Goal: Use online tool/utility: Utilize a website feature to perform a specific function

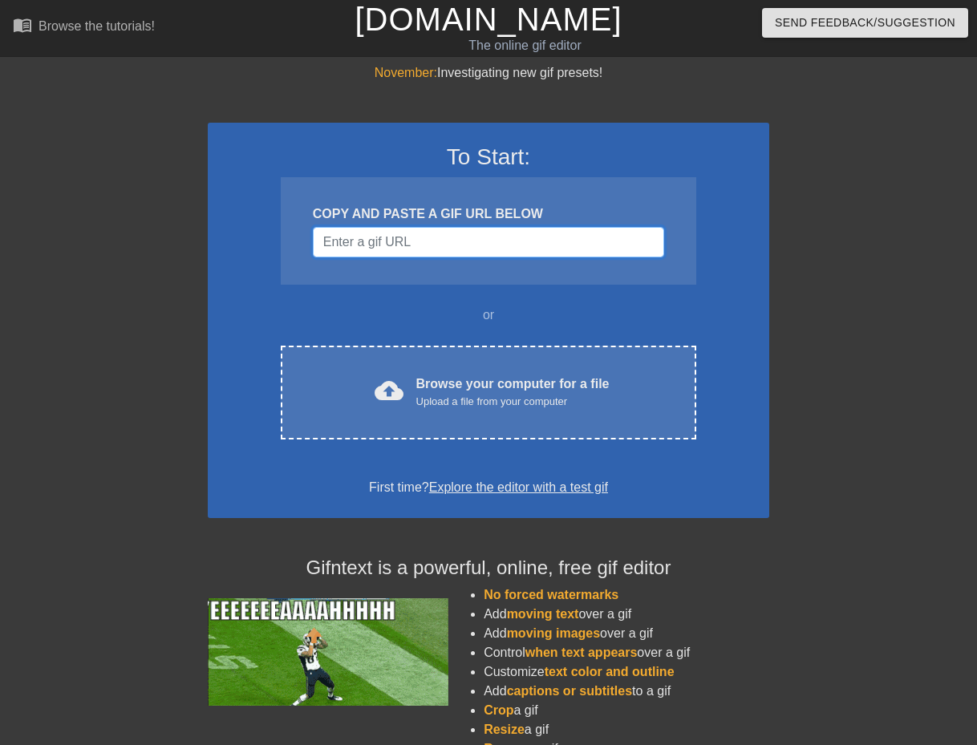
click at [404, 244] on input "Username" at bounding box center [488, 242] width 351 height 30
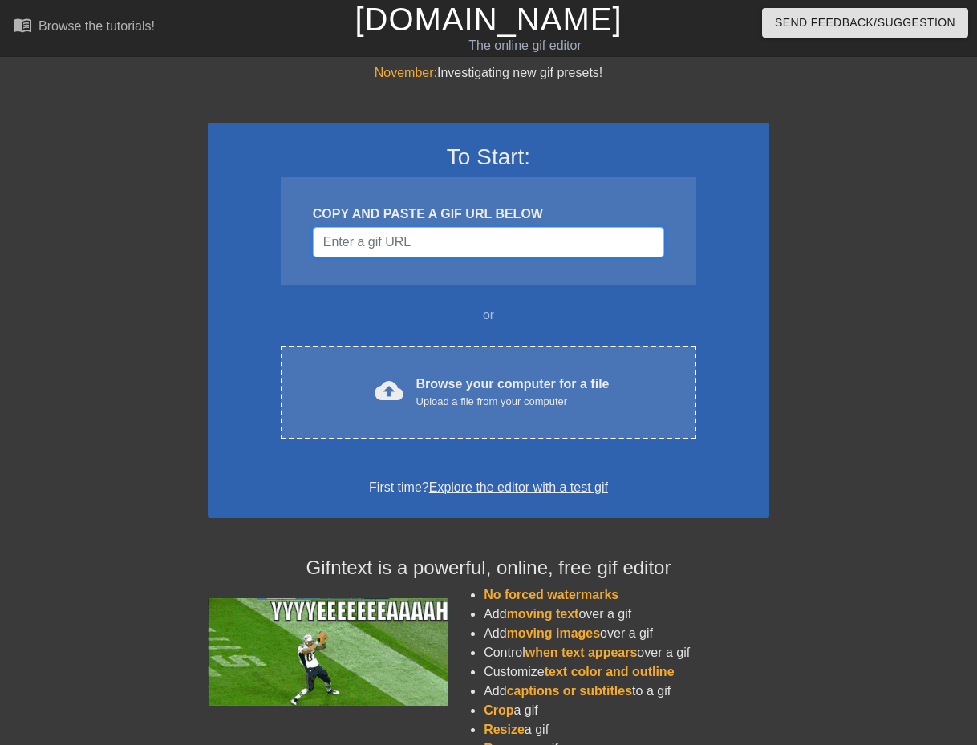
paste input "https://www.google.com/url?sa=i&url=https%3A%2F%2Fgiphy.com%2Fexplore%2Fhulk-lo…"
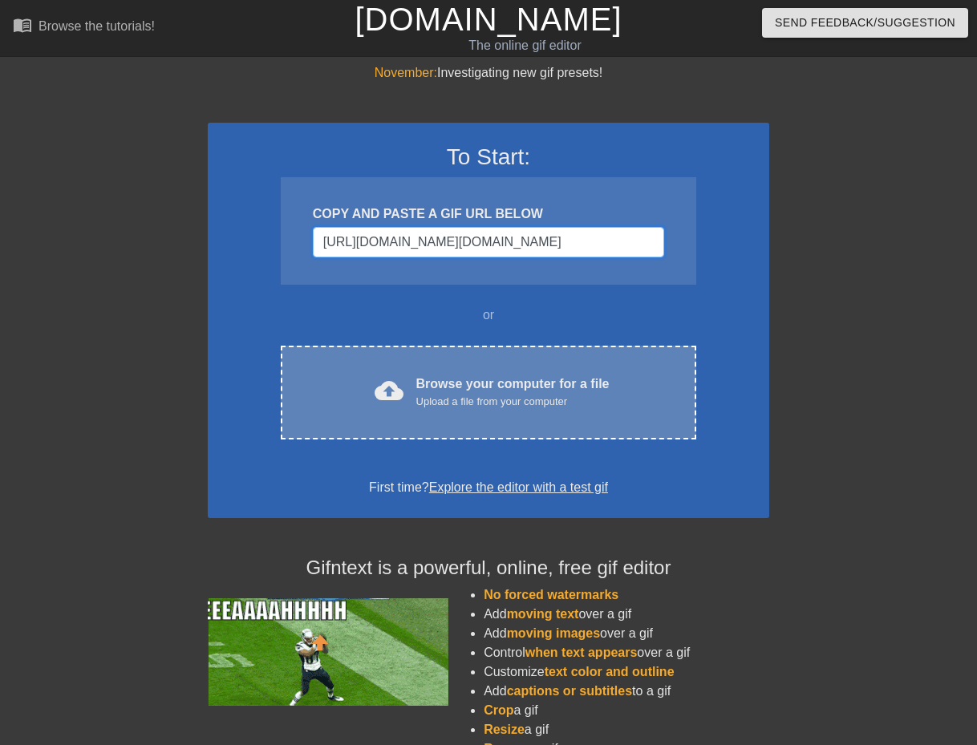
scroll to position [0, 1173]
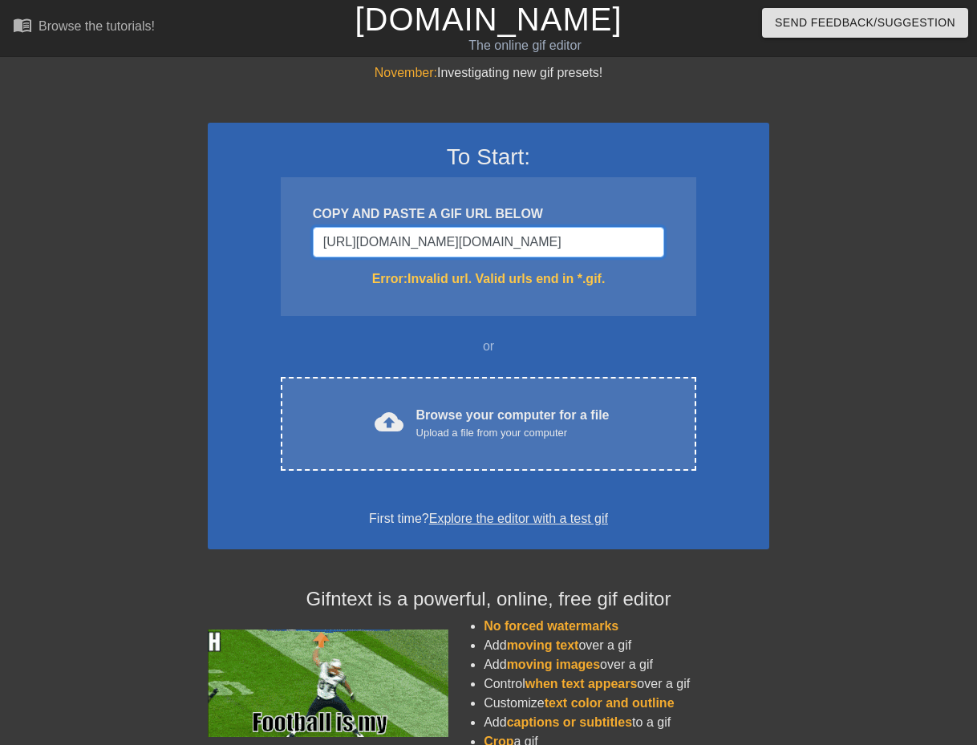
type input "https://www.google.com/url?sa=i&url=https%3A%2F%2Fgiphy.com%2Fexplore%2Fhulk-lo…"
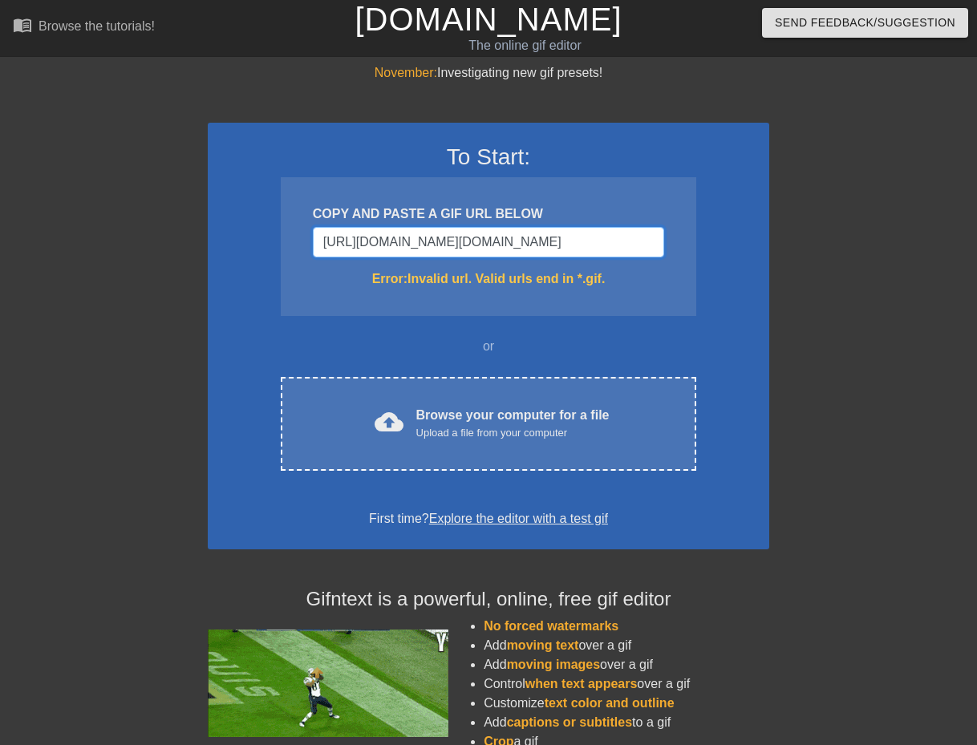
scroll to position [0, 0]
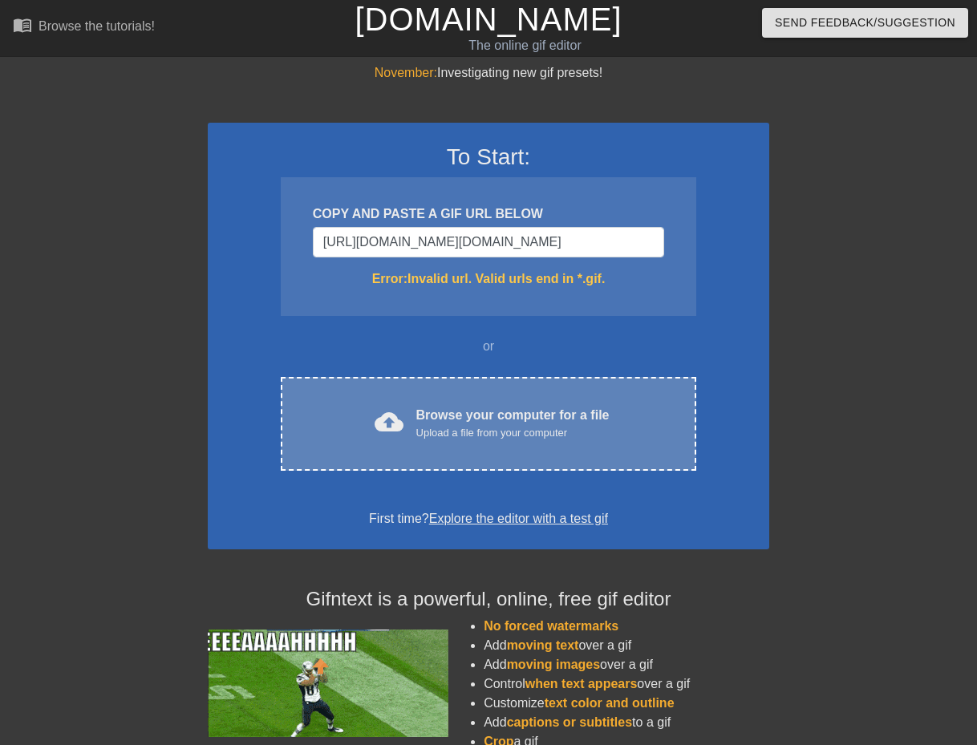
click at [513, 423] on div "Browse your computer for a file Upload a file from your computer" at bounding box center [512, 423] width 193 height 35
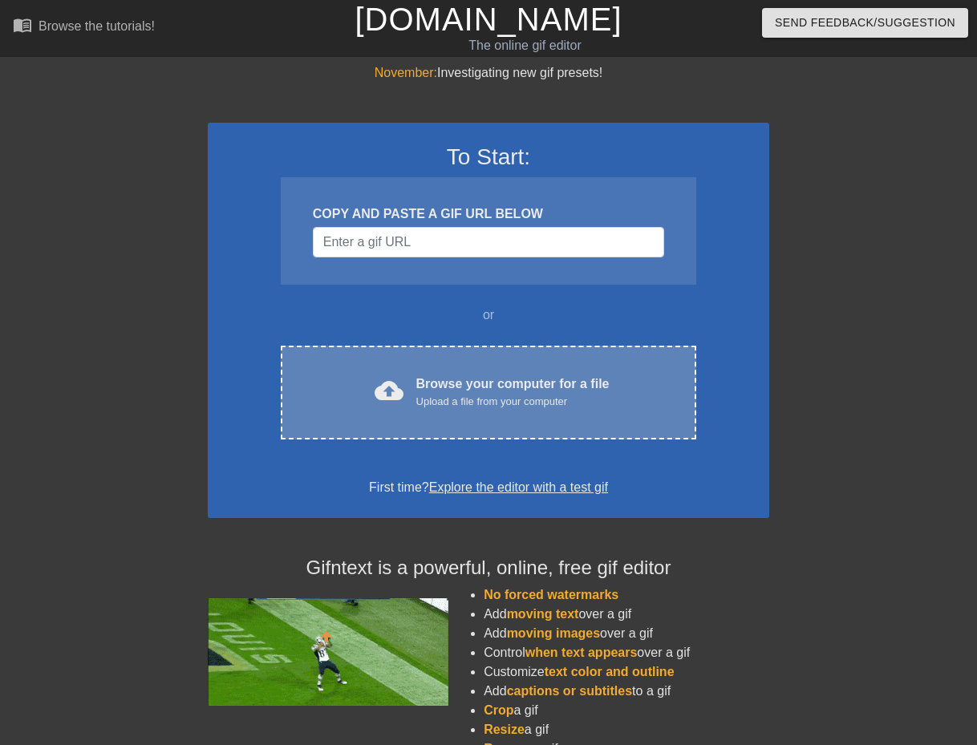
click at [440, 391] on div "Browse your computer for a file Upload a file from your computer" at bounding box center [512, 392] width 193 height 35
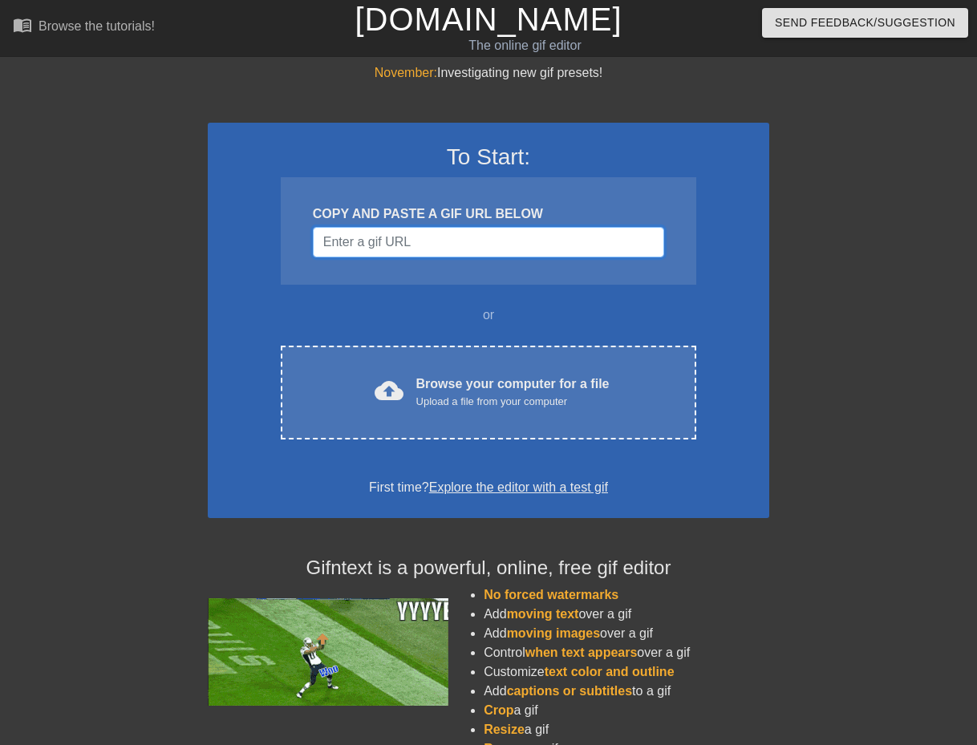
drag, startPoint x: 447, startPoint y: 233, endPoint x: 395, endPoint y: 241, distance: 52.0
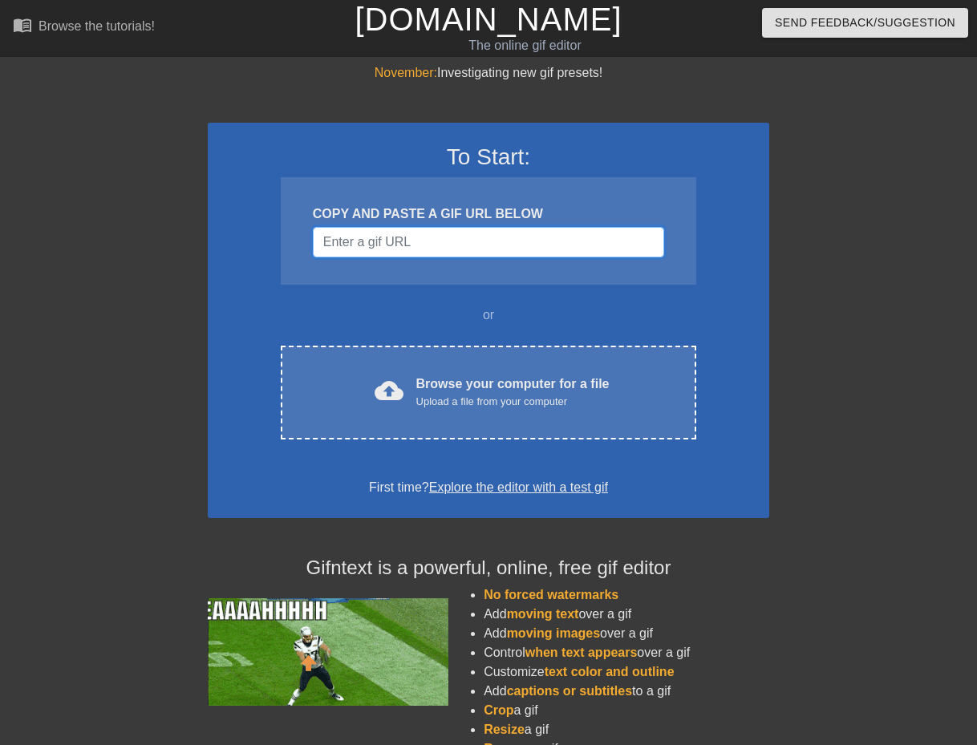
click at [395, 241] on input "Username" at bounding box center [488, 242] width 351 height 30
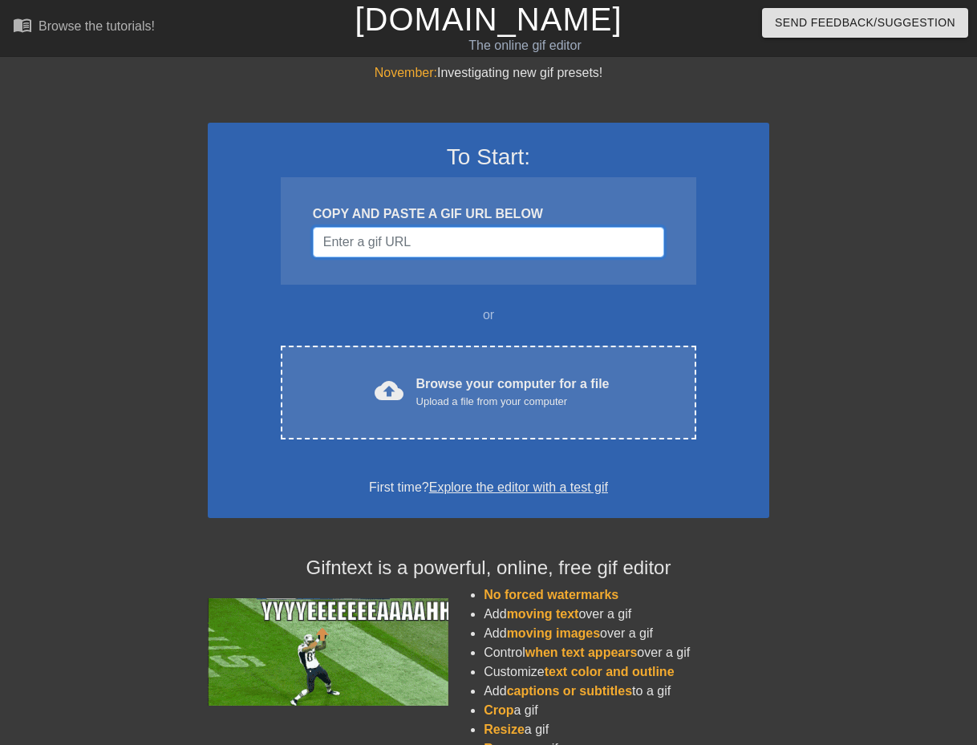
paste input "[URL][DOMAIN_NAME][DOMAIN_NAME]"
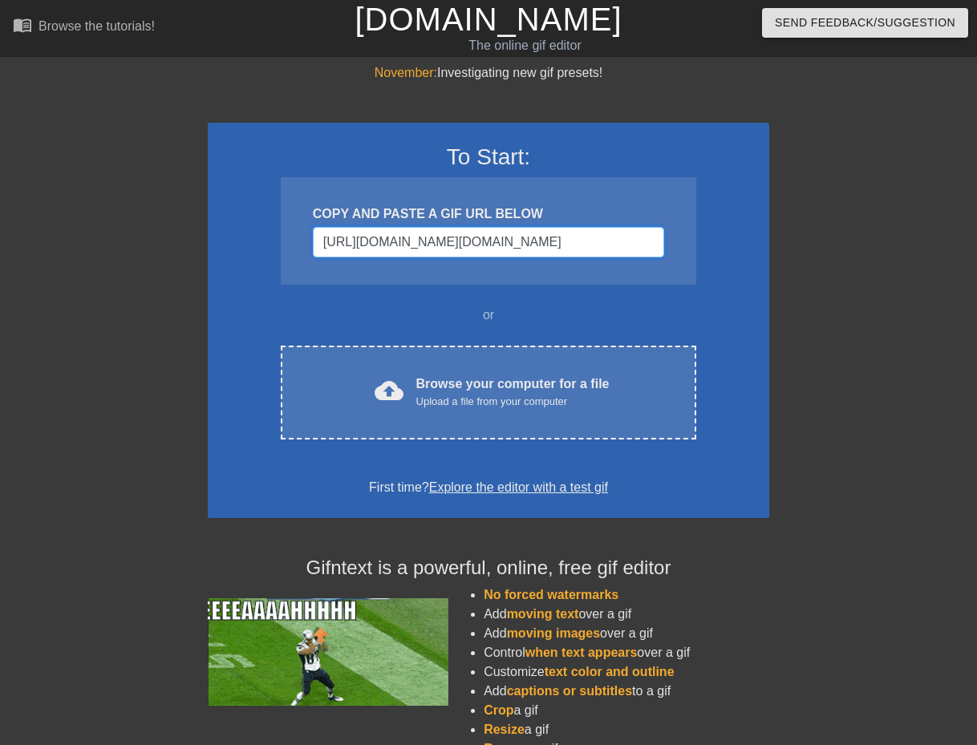
scroll to position [0, 550]
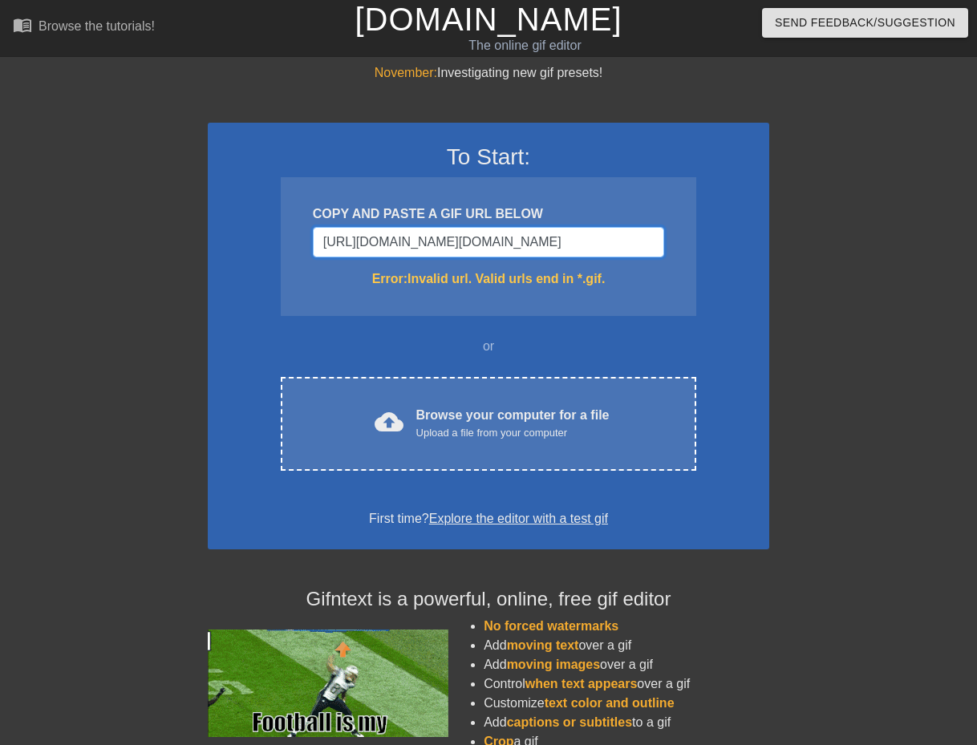
type input "[URL][DOMAIN_NAME][DOMAIN_NAME]"
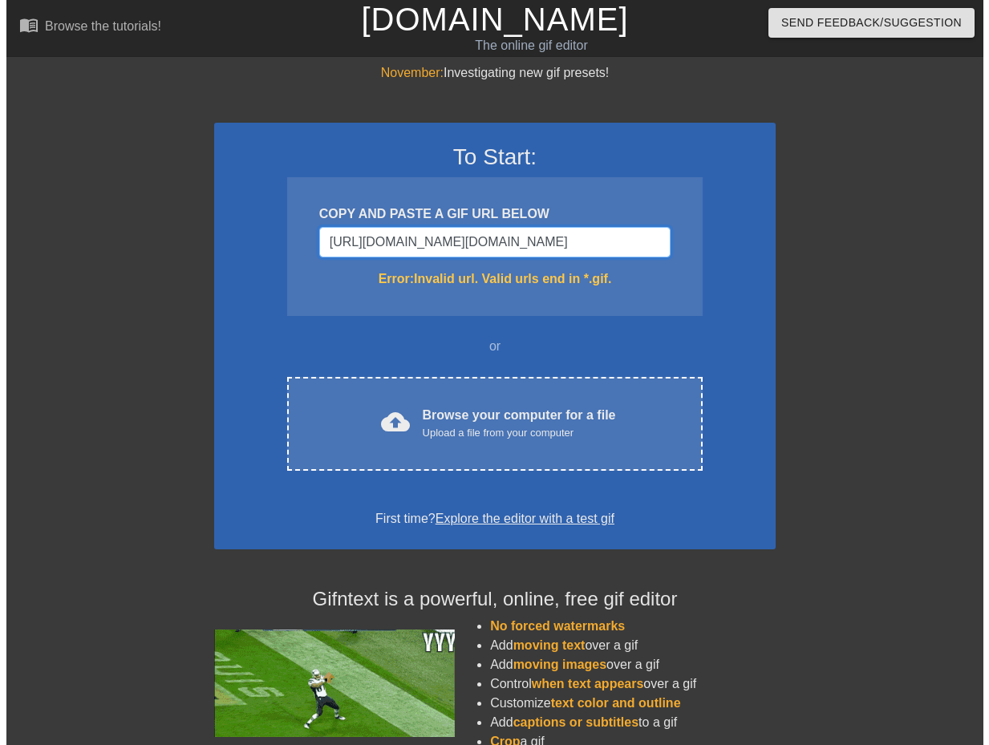
scroll to position [0, 0]
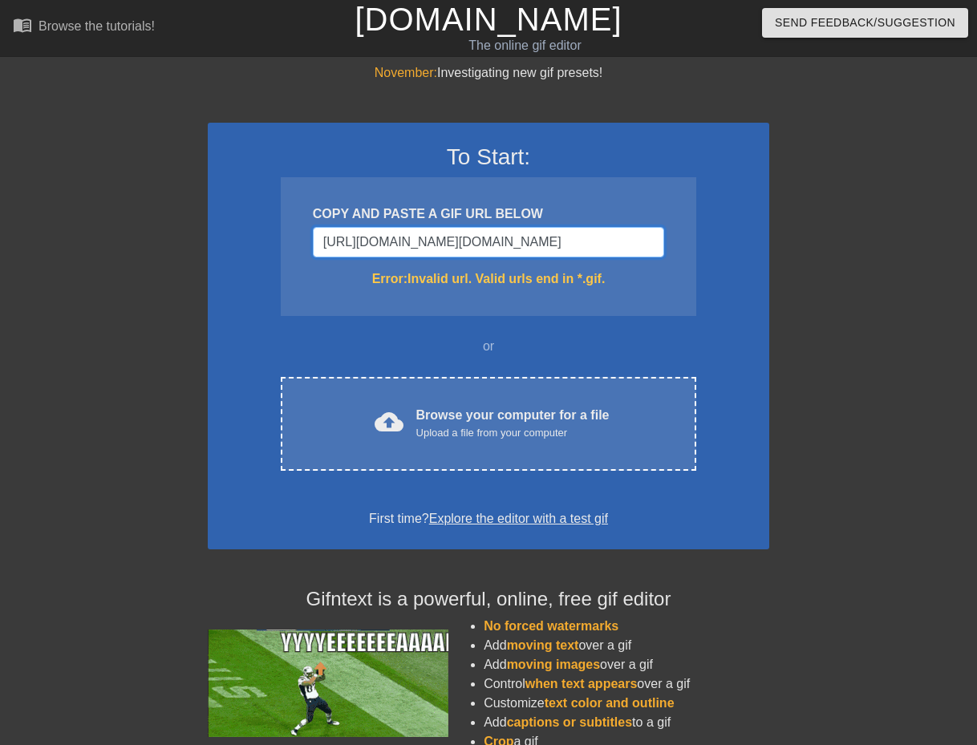
drag, startPoint x: 659, startPoint y: 240, endPoint x: 176, endPoint y: 237, distance: 482.9
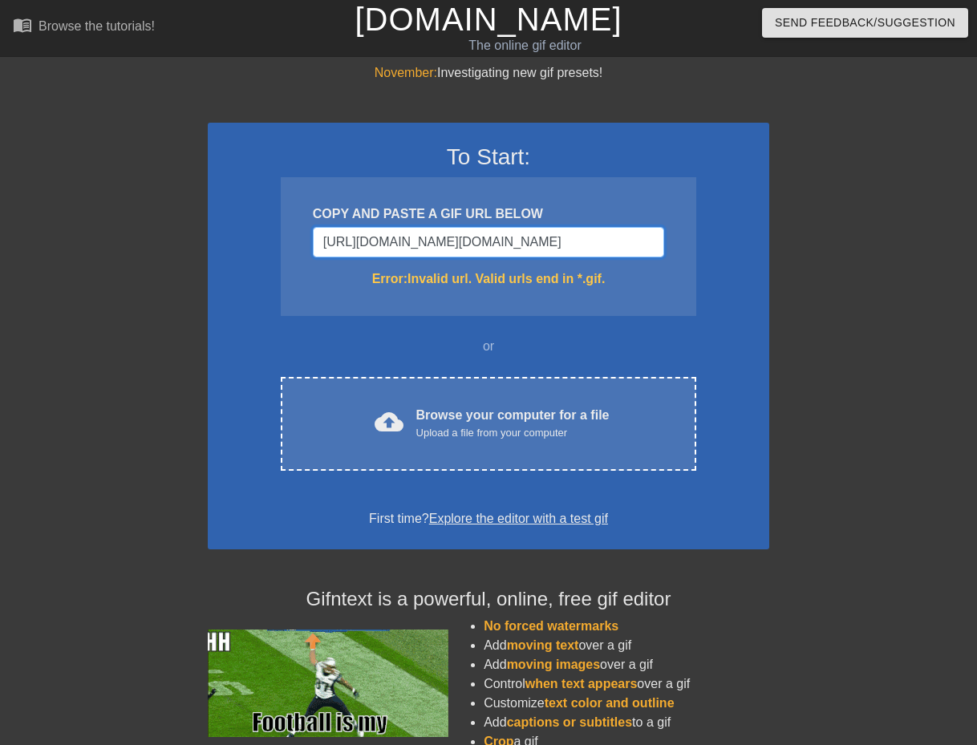
click at [176, 237] on div "November: Investigating new gif presets! To Start: COPY AND PASTE A GIF URL BEL…" at bounding box center [488, 471] width 977 height 817
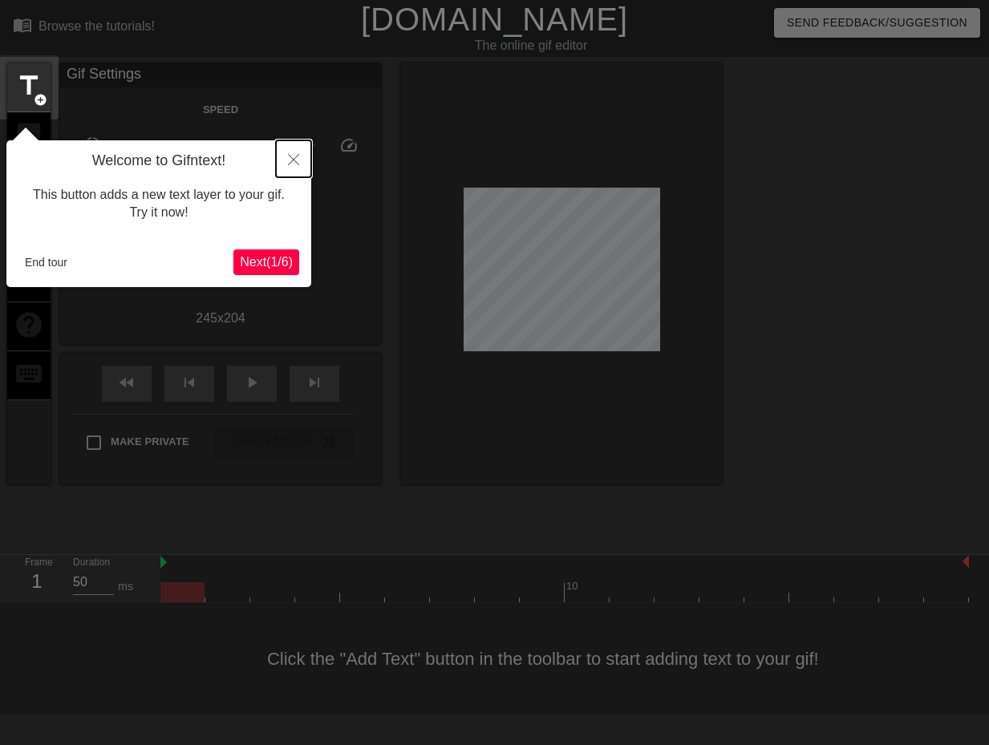
click at [296, 156] on icon "Close" at bounding box center [293, 159] width 11 height 11
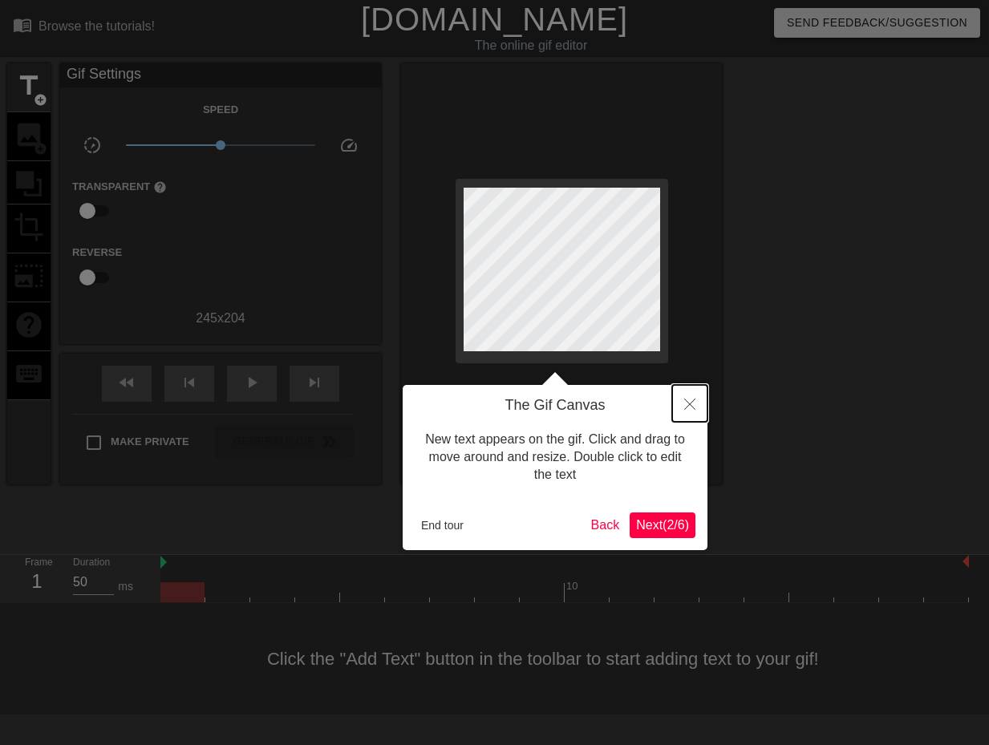
click at [687, 402] on icon "Close" at bounding box center [689, 404] width 11 height 11
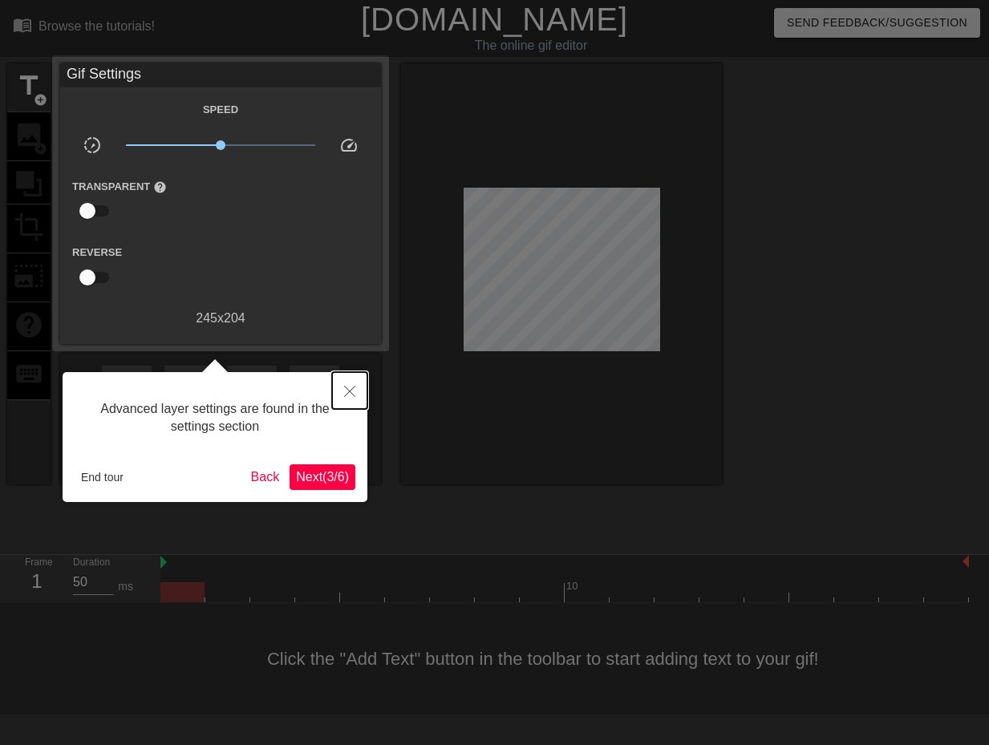
click at [352, 387] on icon "Close" at bounding box center [349, 391] width 11 height 11
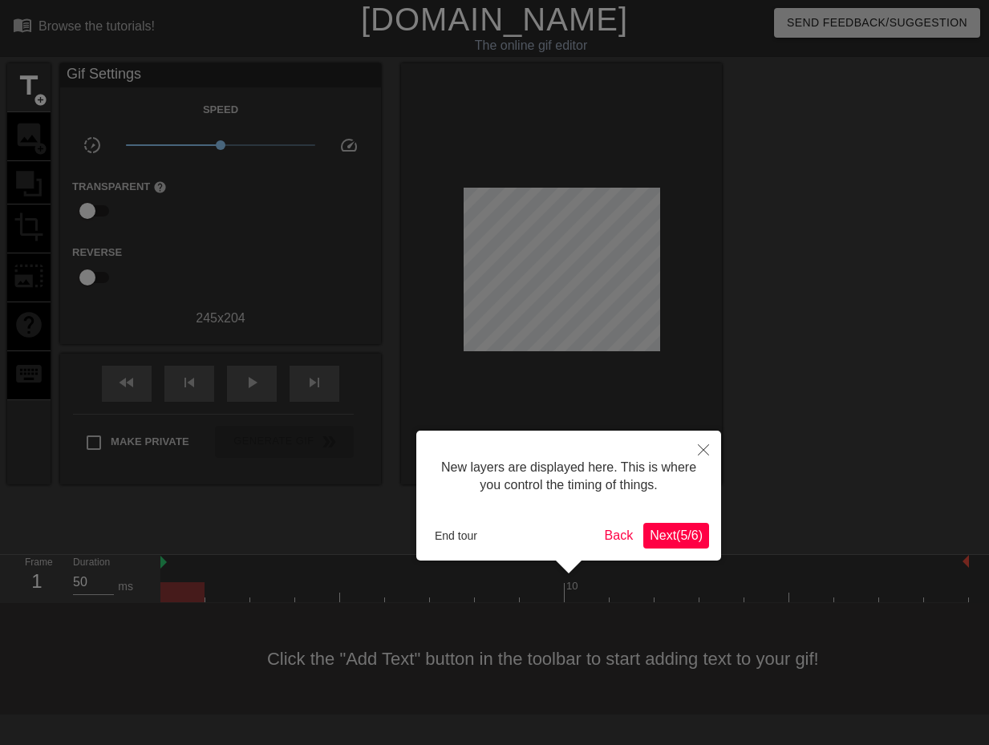
scroll to position [14, 0]
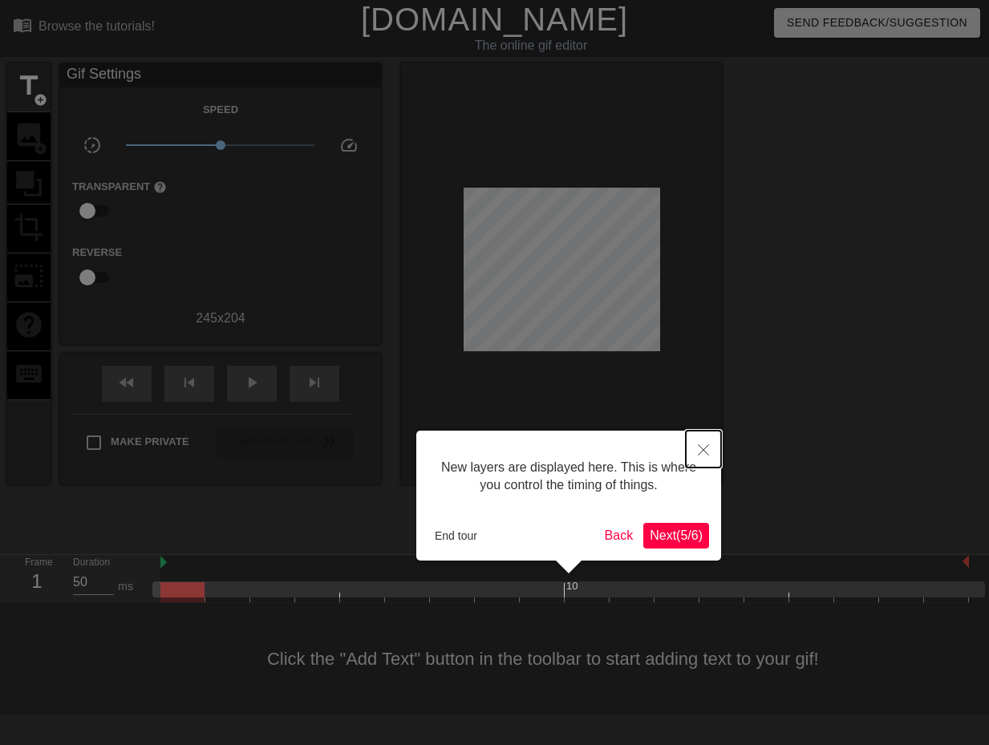
click at [707, 450] on icon "Close" at bounding box center [703, 449] width 11 height 11
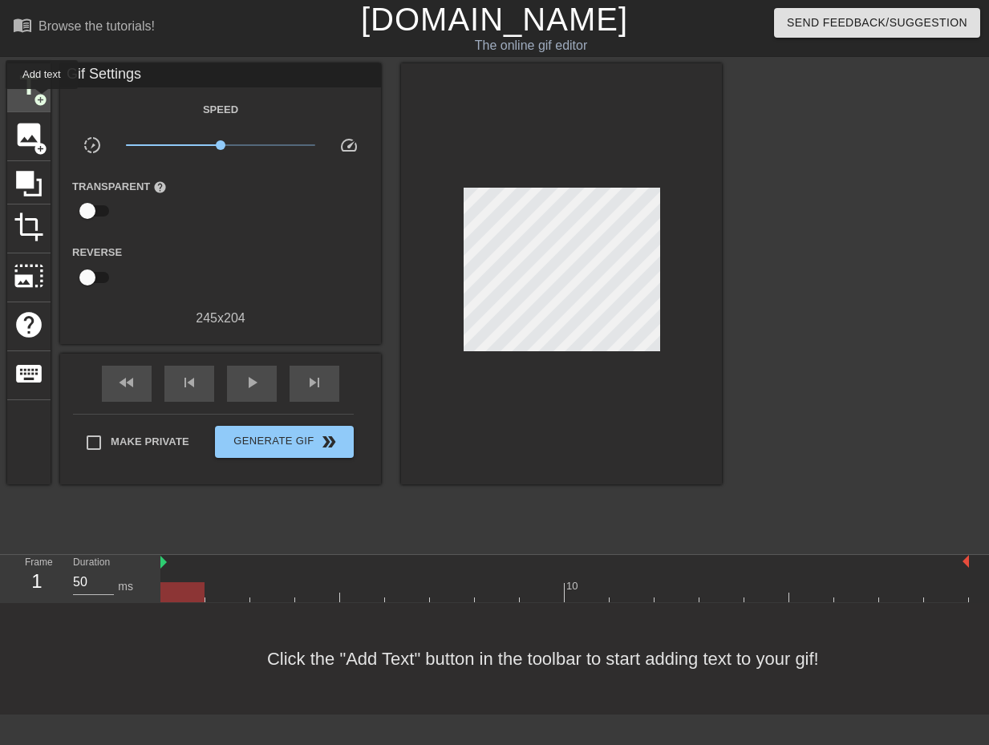
click at [42, 100] on span "add_circle" at bounding box center [41, 100] width 14 height 14
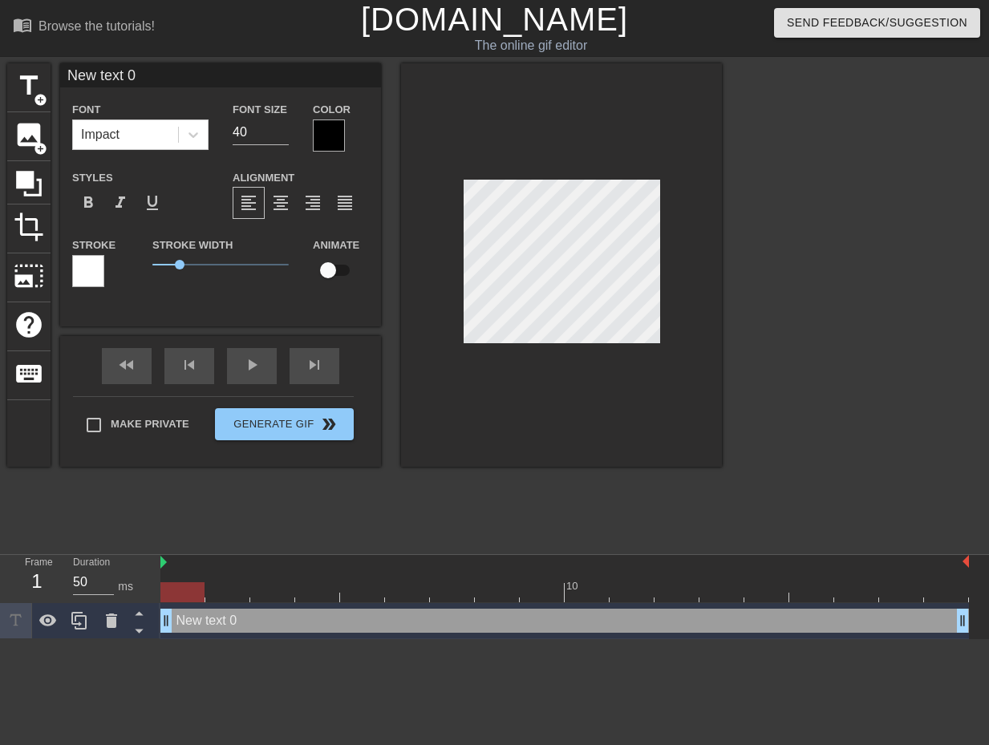
scroll to position [2, 4]
type input "New text"
type textarea "New text"
type input "New text"
type textarea "New text"
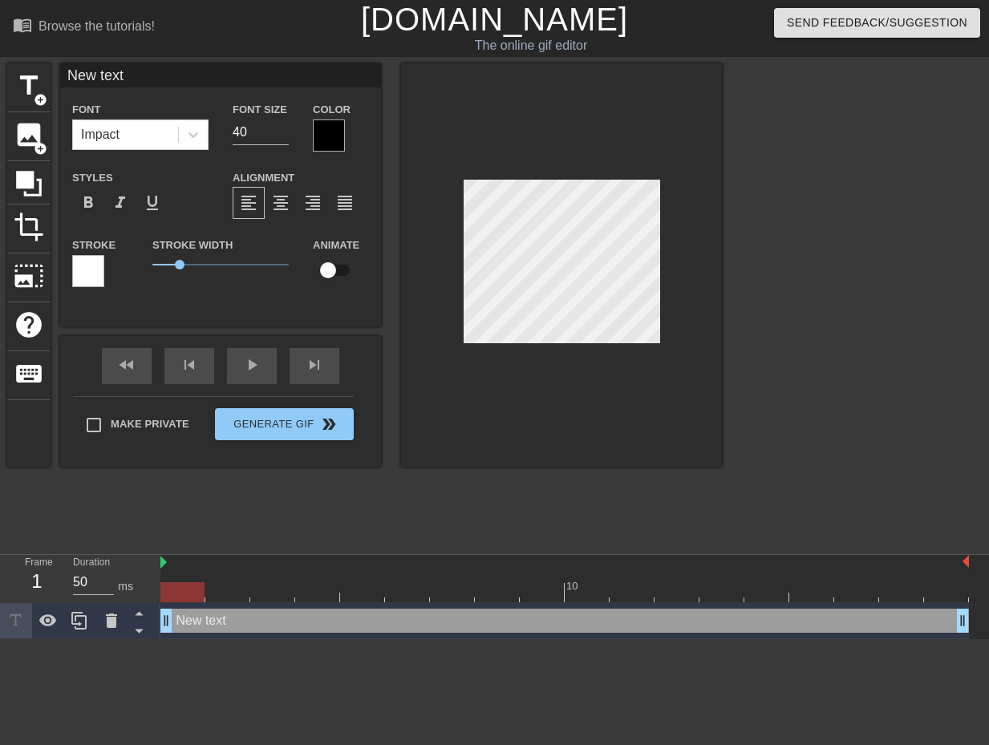
type input "New tex"
type textarea "New tex"
type input "New te"
type textarea "New te"
type input "New t"
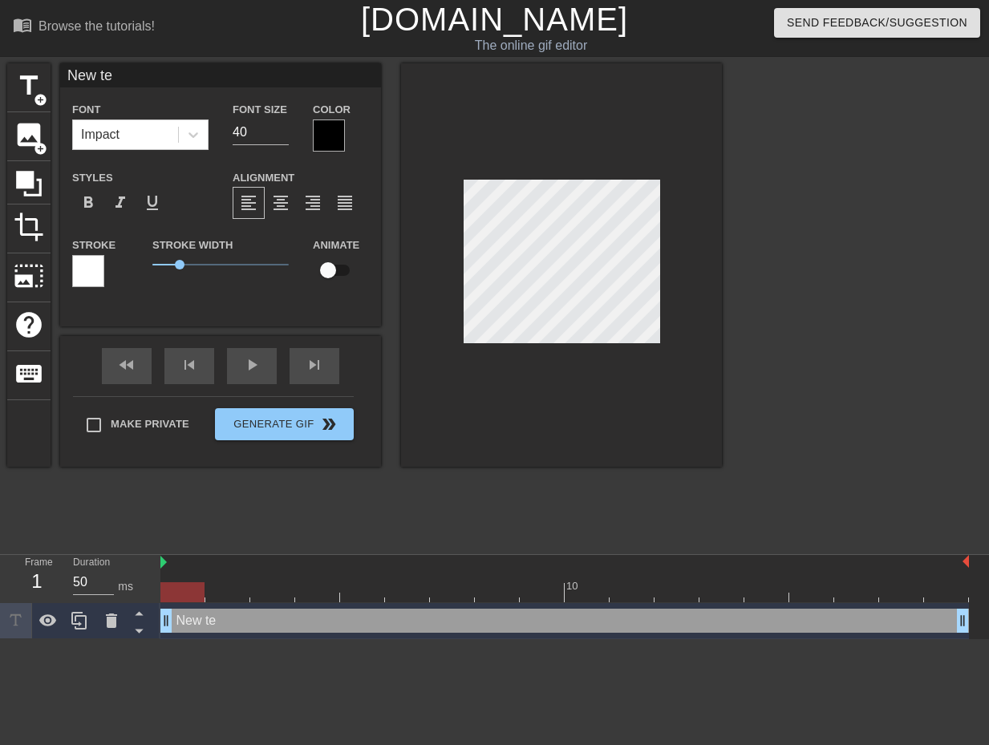
type textarea "New t"
type input "New"
type textarea "New"
type input "New"
type textarea "New"
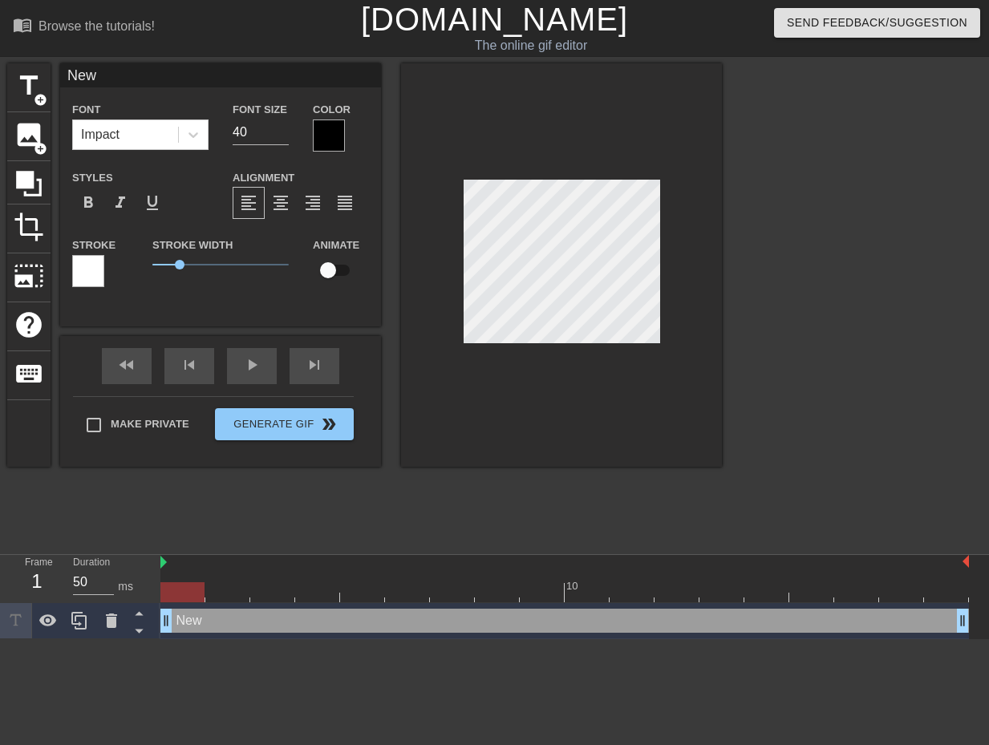
type input "Ne"
type textarea "Ne"
type input "N"
type textarea "N"
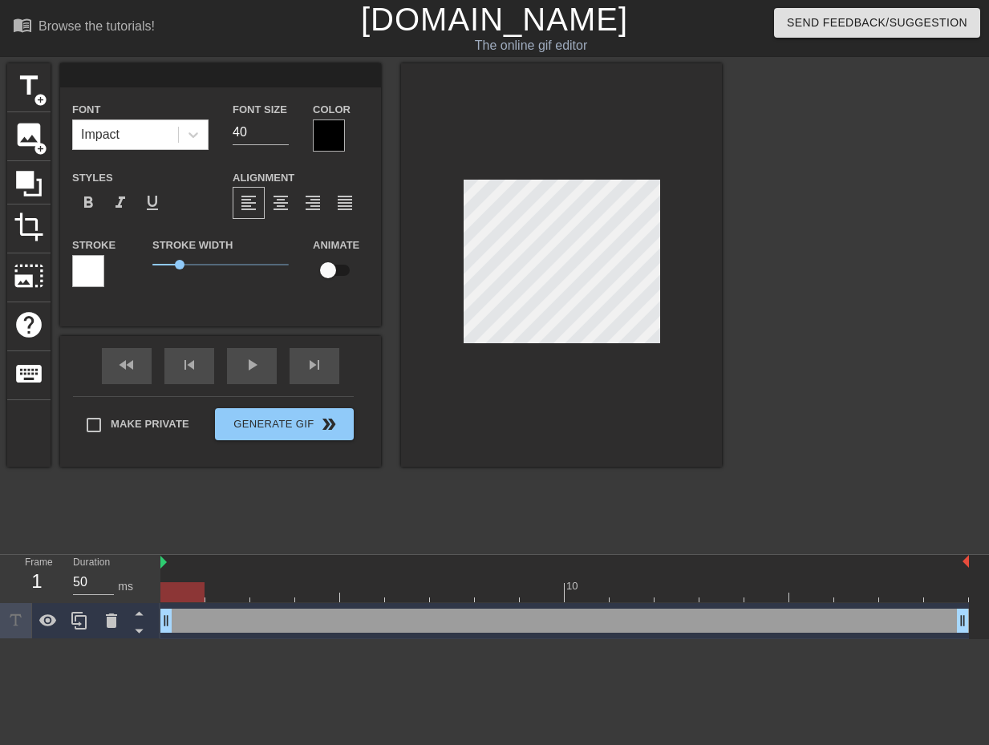
type input "L"
type textarea "L"
type input "Lu"
type textarea "Lu"
type input "Luk"
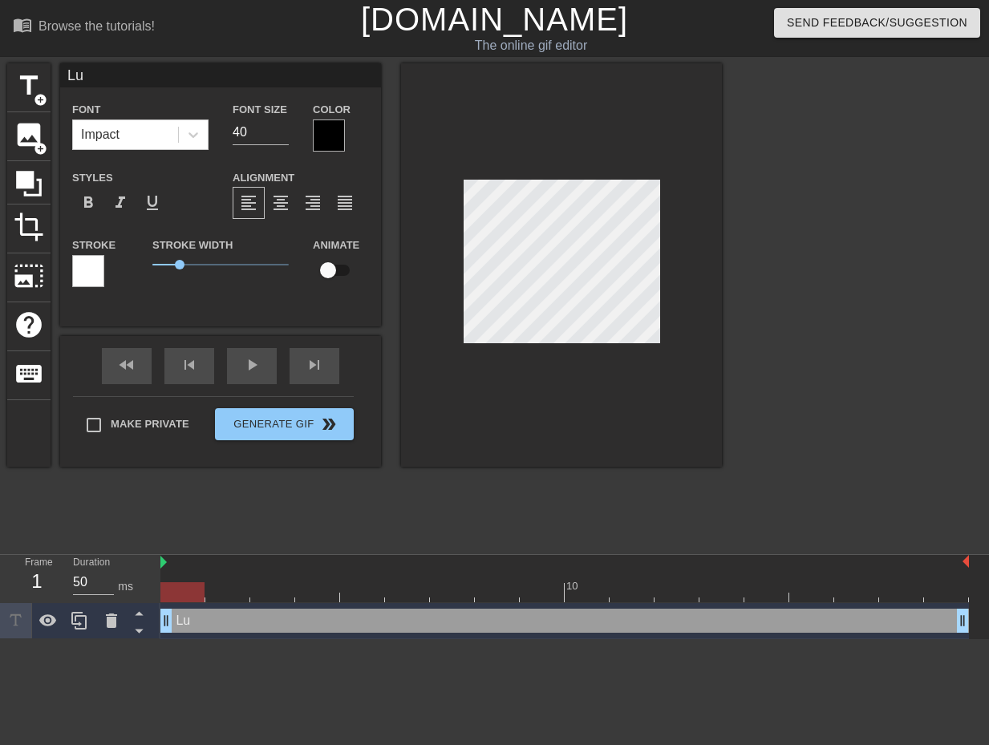
type textarea "Luk"
type input "[PERSON_NAME]"
type textarea "[PERSON_NAME]"
click at [333, 130] on div at bounding box center [329, 136] width 32 height 32
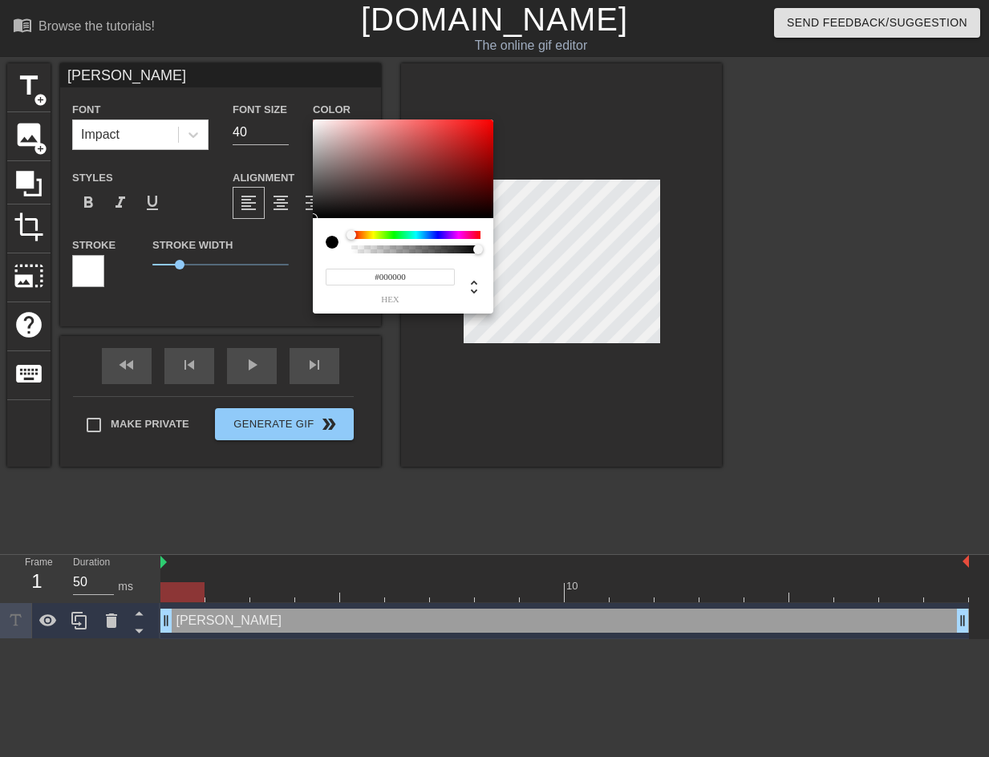
click at [434, 233] on div at bounding box center [415, 235] width 129 height 8
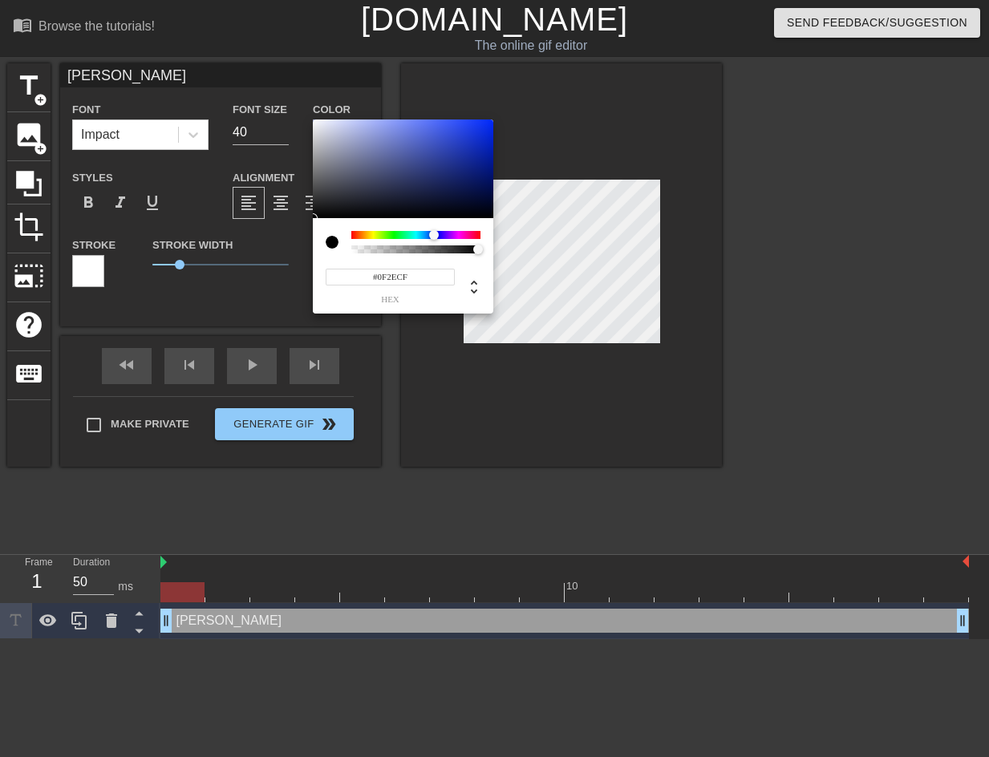
click at [480, 138] on div at bounding box center [403, 169] width 180 height 99
click at [461, 149] on div at bounding box center [403, 169] width 180 height 99
click at [476, 154] on div at bounding box center [403, 169] width 180 height 99
type input "#071C8D"
click at [484, 164] on div at bounding box center [481, 159] width 10 height 10
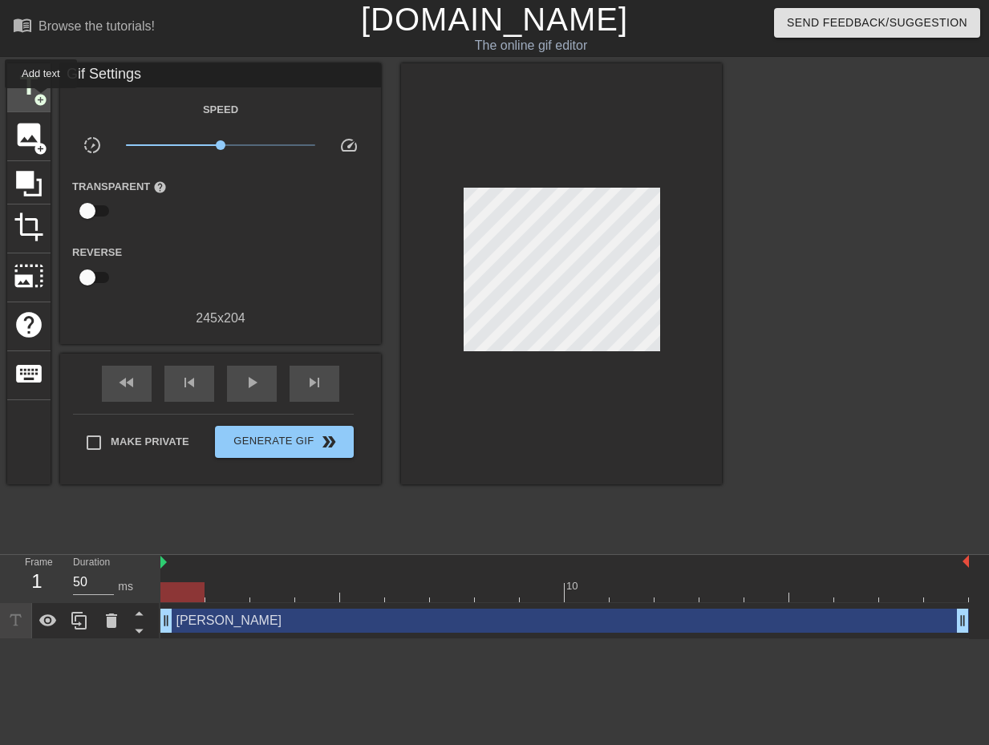
click at [41, 99] on span "add_circle" at bounding box center [41, 100] width 14 height 14
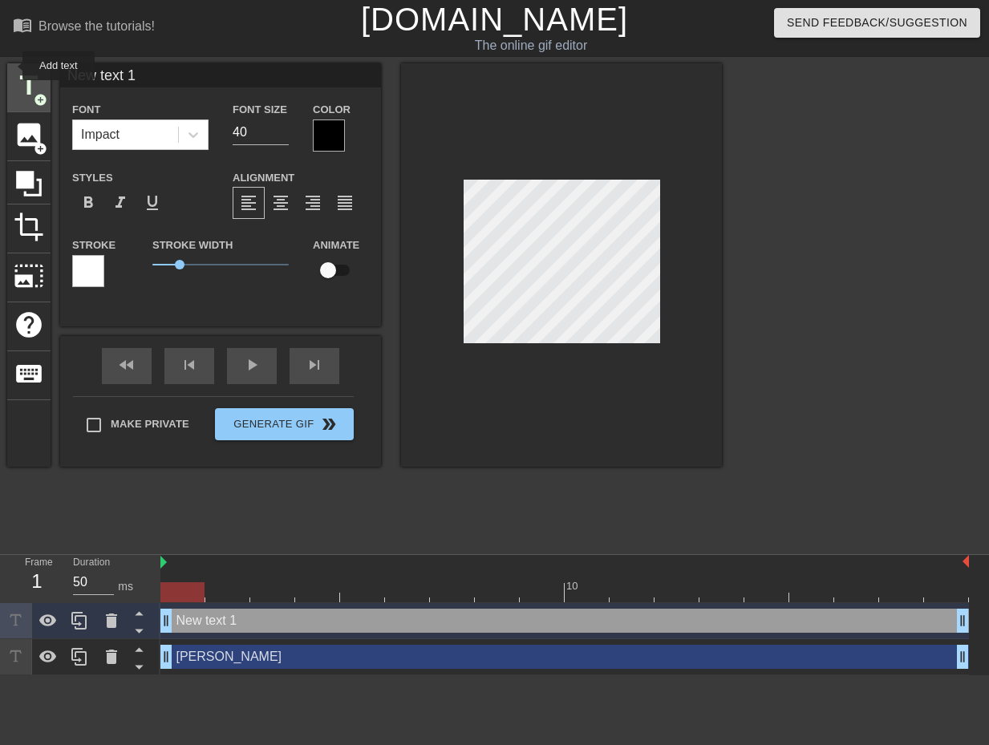
drag, startPoint x: 149, startPoint y: 79, endPoint x: 12, endPoint y: 66, distance: 137.8
click at [12, 66] on div "title add_circle image add_circle crop photo_size_select_large help keyboard Ne…" at bounding box center [364, 264] width 715 height 403
type input "FRUlT LOOPS"
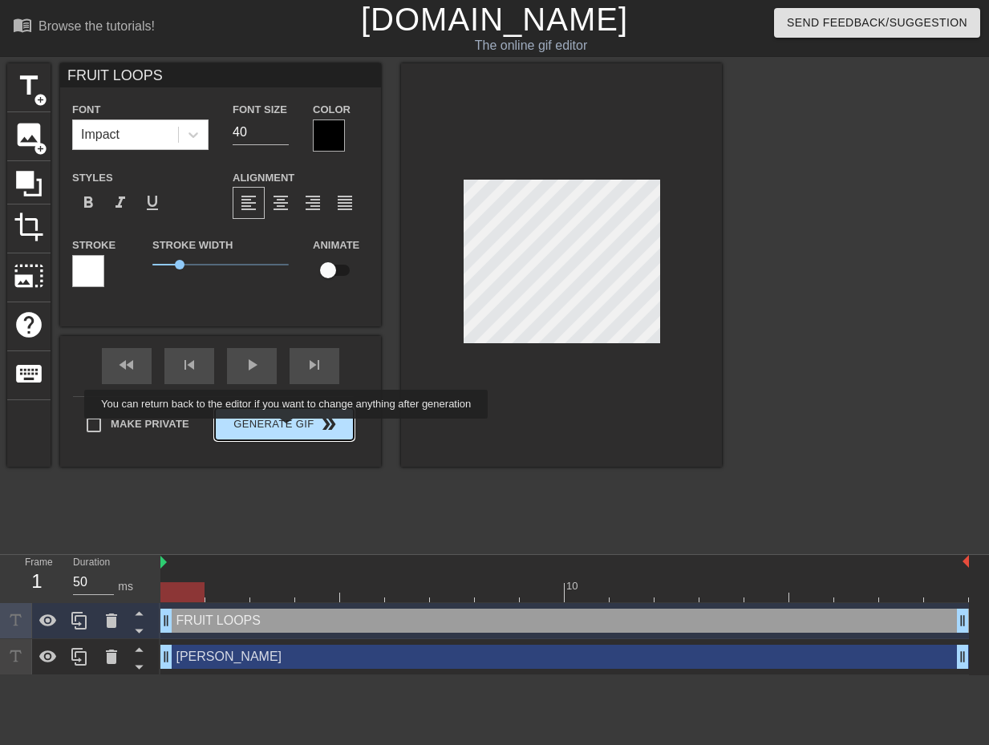
click at [288, 430] on span "Generate Gif double_arrow" at bounding box center [284, 424] width 126 height 19
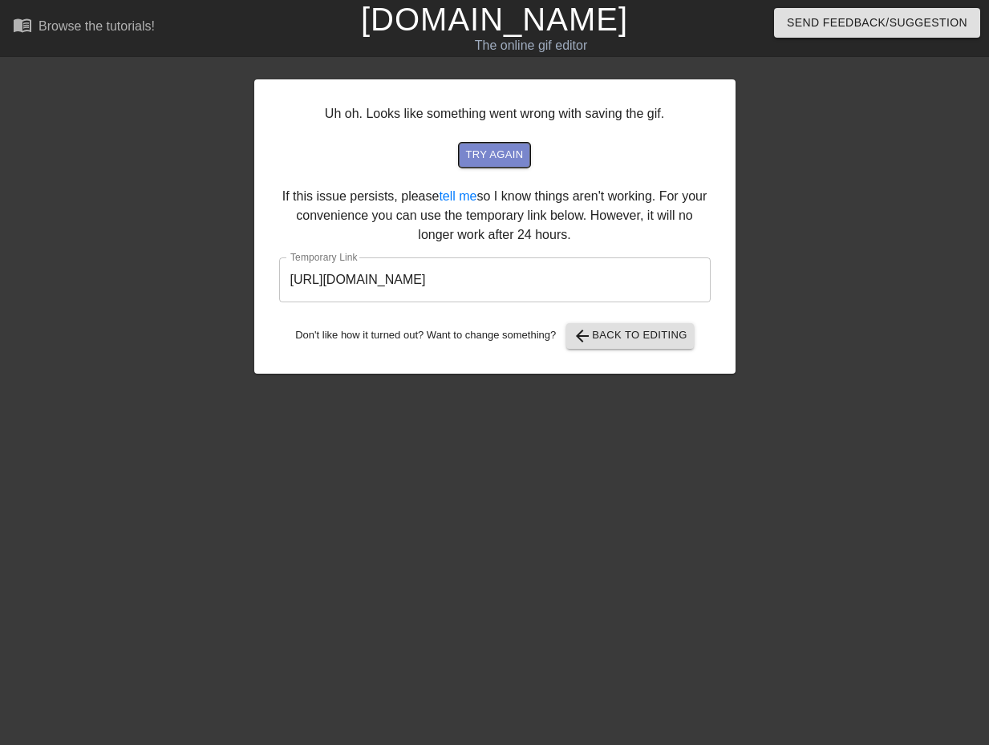
click at [502, 153] on span "try again" at bounding box center [494, 155] width 58 height 18
click at [651, 337] on span "arrow_back Back to Editing" at bounding box center [630, 335] width 115 height 19
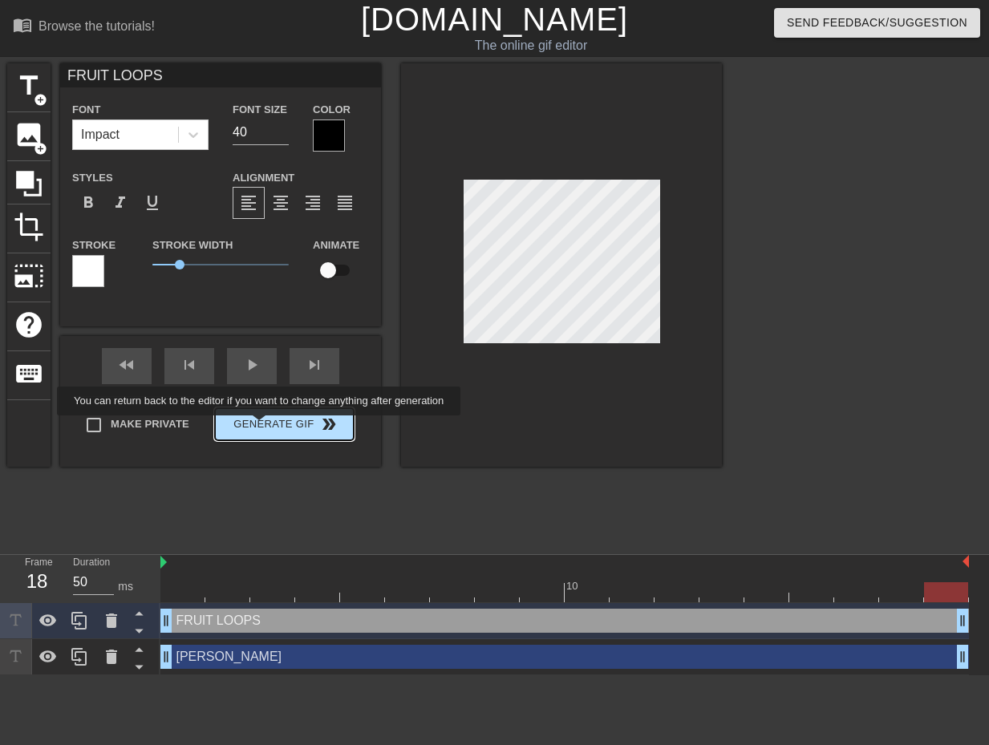
click at [261, 427] on button "Generate Gif double_arrow" at bounding box center [284, 424] width 139 height 32
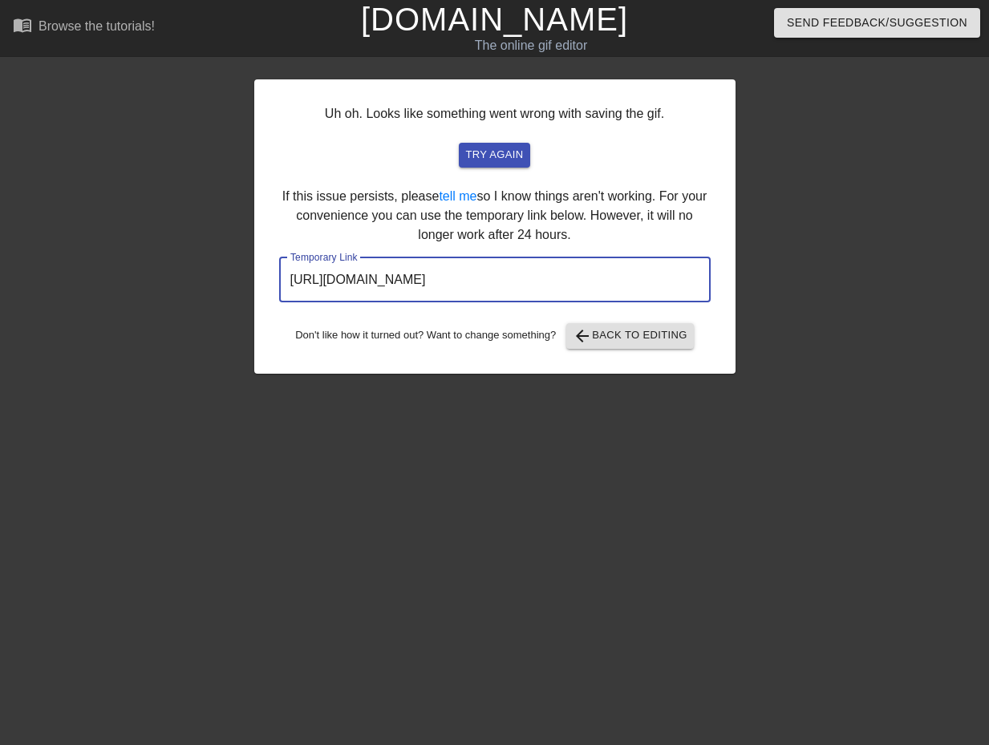
drag, startPoint x: 626, startPoint y: 283, endPoint x: 140, endPoint y: 269, distance: 486.3
click at [140, 269] on div "Uh oh. Looks like something went wrong with saving the gif. try again If this i…" at bounding box center [494, 303] width 989 height 481
click at [628, 337] on span "arrow_back Back to Editing" at bounding box center [630, 335] width 115 height 19
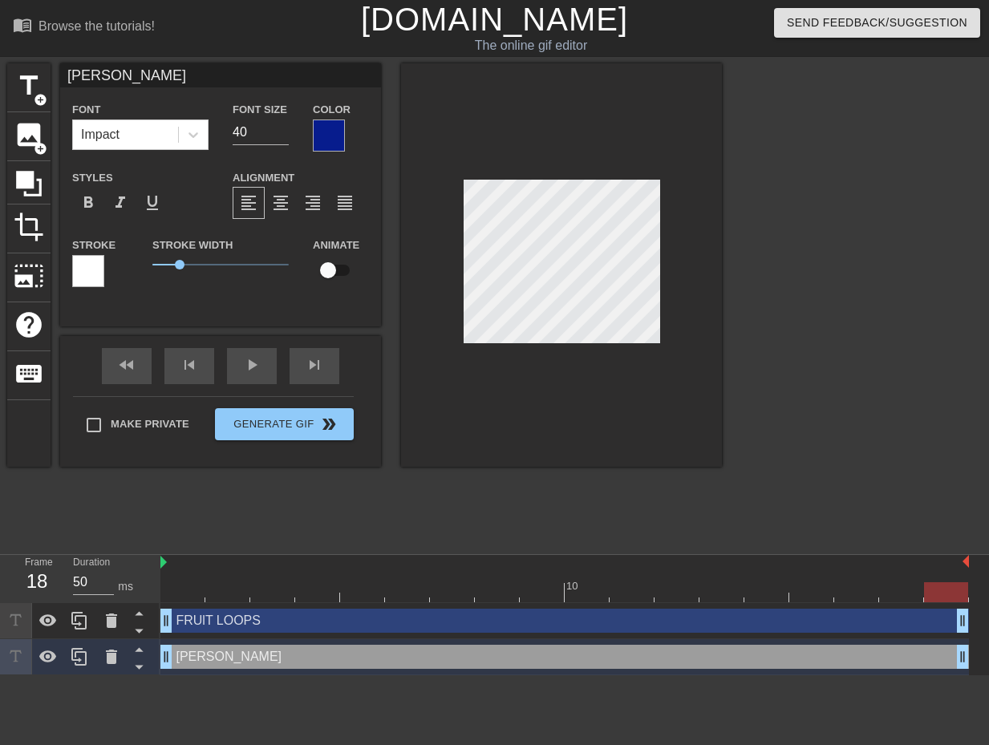
type input "FRUlT LOOPS"
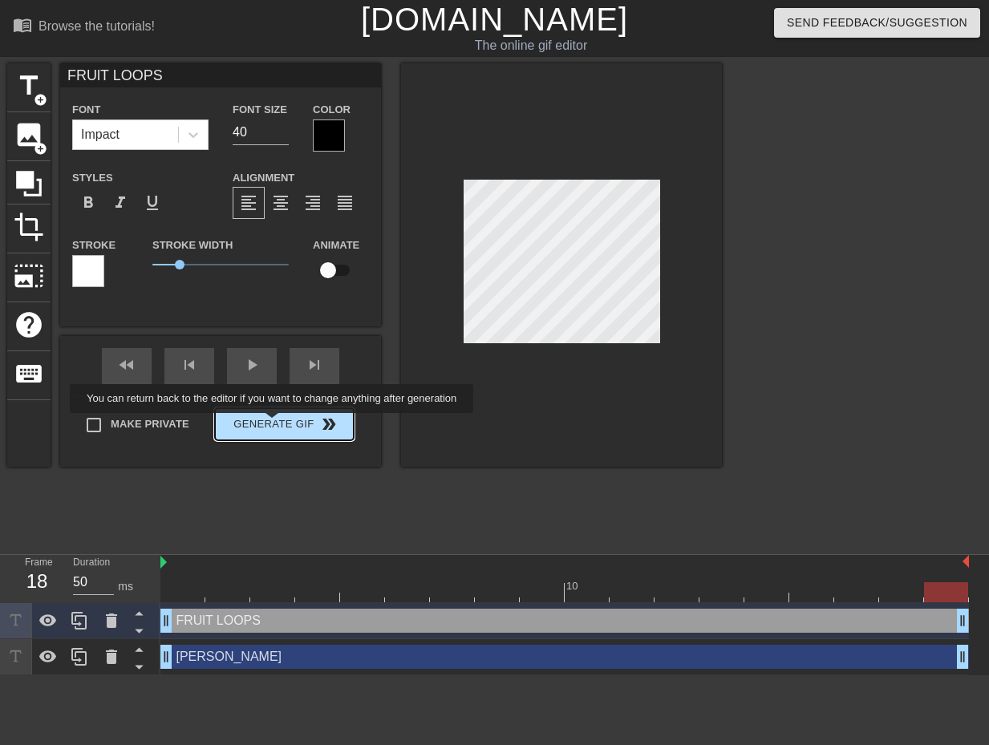
click at [274, 424] on button "Generate Gif double_arrow" at bounding box center [284, 424] width 139 height 32
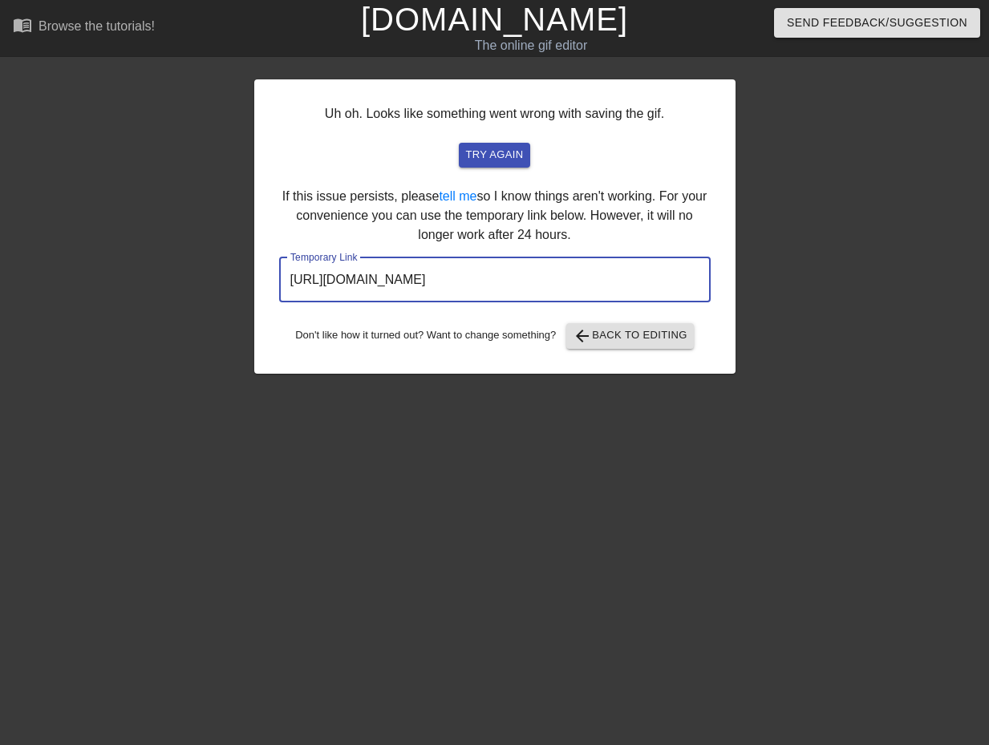
drag, startPoint x: 626, startPoint y: 275, endPoint x: 134, endPoint y: 261, distance: 491.9
click at [134, 261] on div "Uh oh. Looks like something went wrong with saving the gif. try again If this i…" at bounding box center [494, 303] width 989 height 481
